Goal: Task Accomplishment & Management: Manage account settings

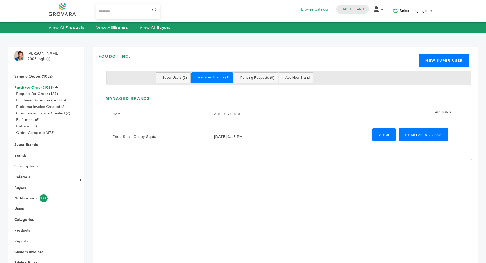
click at [35, 88] on link "Purchase Order (1029)" at bounding box center [33, 87] width 39 height 5
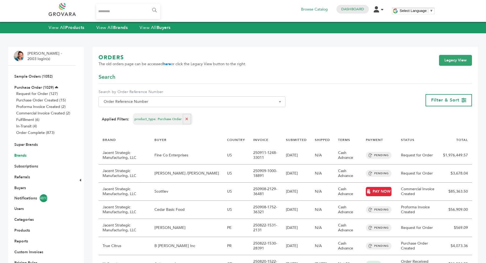
click at [20, 157] on link "Brands" at bounding box center [20, 155] width 12 height 5
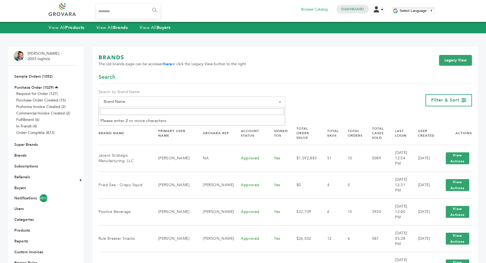
click at [130, 100] on span "Brand Name" at bounding box center [192, 102] width 181 height 8
click at [130, 108] on input "Search" at bounding box center [192, 111] width 184 height 7
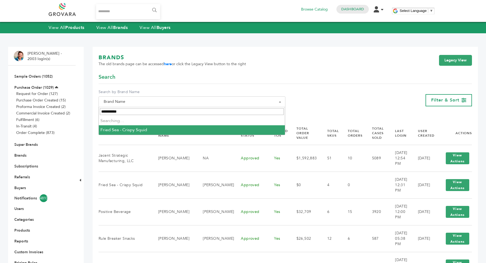
type input "**********"
select select "**********"
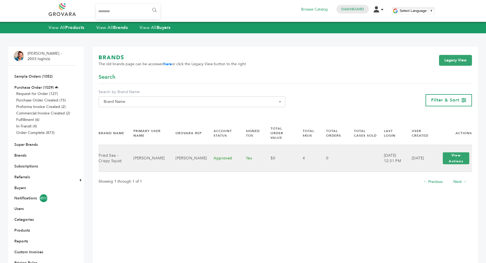
click at [446, 160] on div "View Actions View Login" at bounding box center [456, 157] width 32 height 17
click at [453, 155] on button "View Actions" at bounding box center [456, 158] width 26 height 12
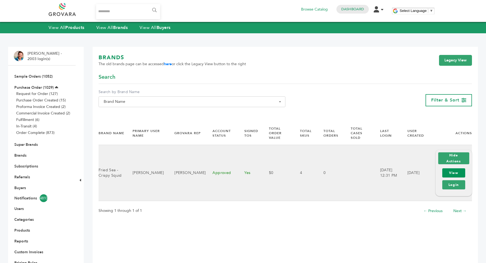
click at [455, 173] on link "View" at bounding box center [453, 172] width 23 height 9
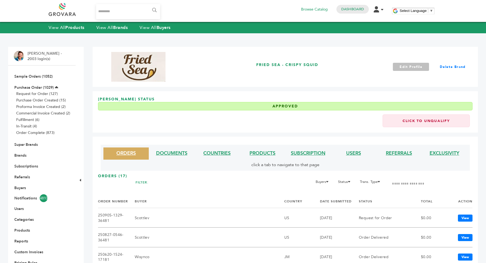
click at [402, 65] on link "Edit Profile" at bounding box center [411, 67] width 36 height 8
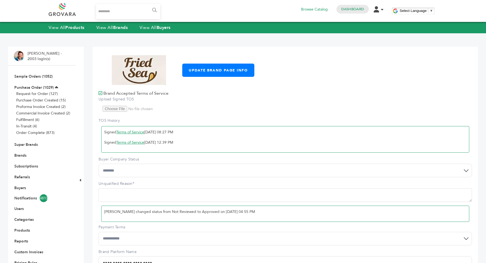
click at [373, 9] on div "Browse Catalog Dashboard Edit Account Order Management Sign Out" at bounding box center [341, 8] width 89 height 9
click at [380, 9] on li "Edit Account Order Management Sign Out" at bounding box center [380, 8] width 13 height 5
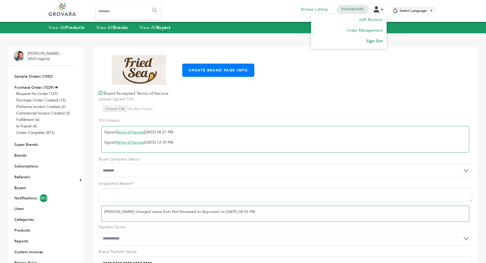
click at [375, 41] on link "Sign Out" at bounding box center [374, 40] width 16 height 5
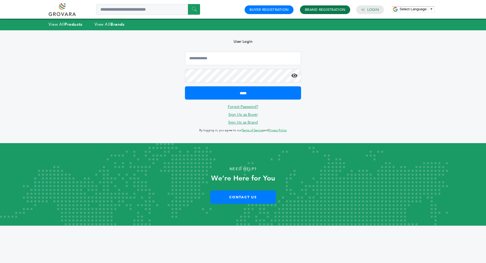
click at [327, 10] on link "Brand Registration" at bounding box center [325, 9] width 41 height 5
